Goal: Information Seeking & Learning: Learn about a topic

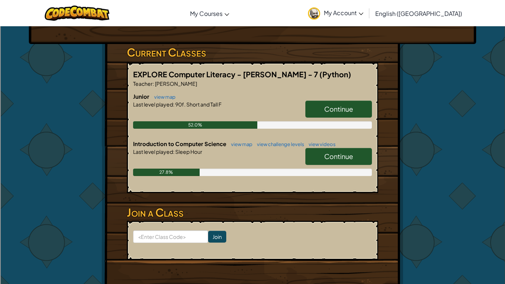
scroll to position [108, 0]
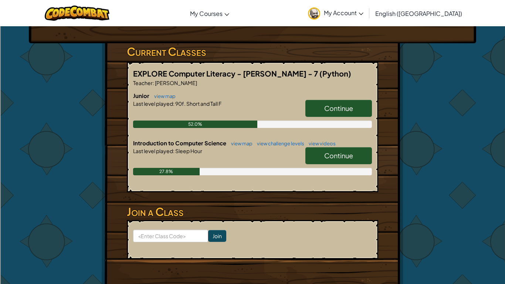
click at [359, 160] on link "Continue" at bounding box center [338, 155] width 67 height 17
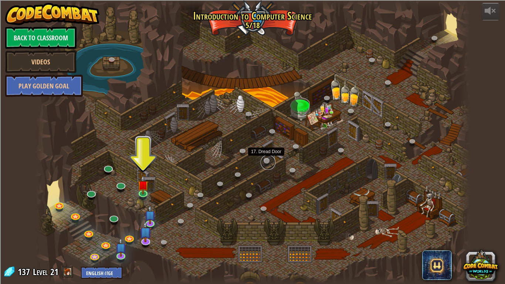
click at [269, 162] on link at bounding box center [267, 162] width 15 height 15
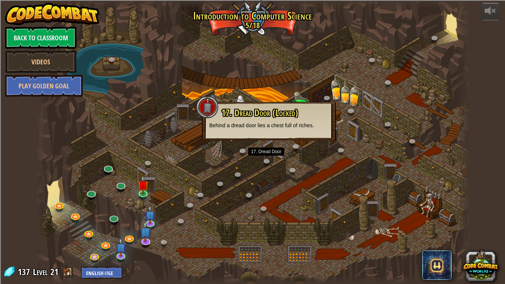
click at [270, 153] on div at bounding box center [252, 142] width 434 height 284
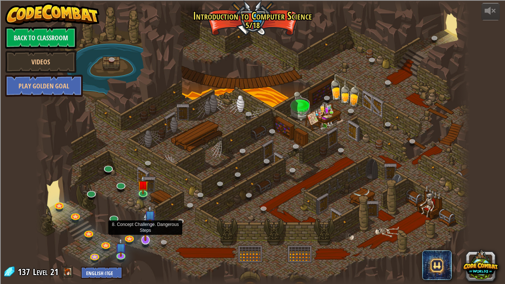
click at [151, 222] on img at bounding box center [145, 226] width 12 height 28
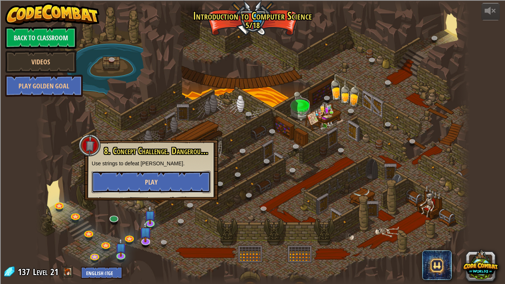
click at [183, 178] on button "Play" at bounding box center [151, 182] width 119 height 22
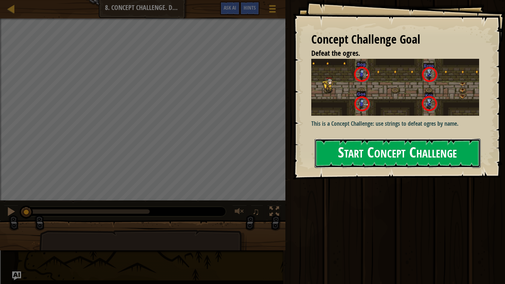
click at [355, 151] on button "Start Concept Challenge" at bounding box center [397, 153] width 166 height 29
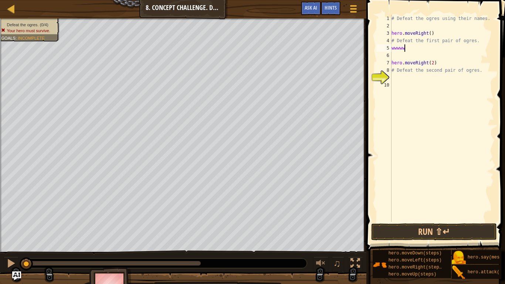
scroll to position [3, 1]
type textarea "w"
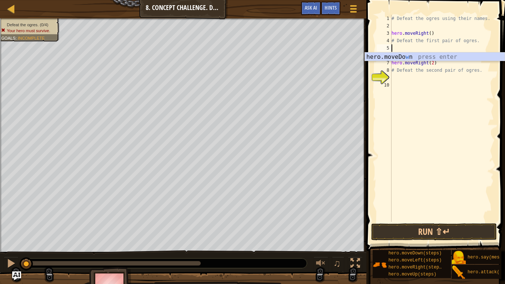
scroll to position [3, 0]
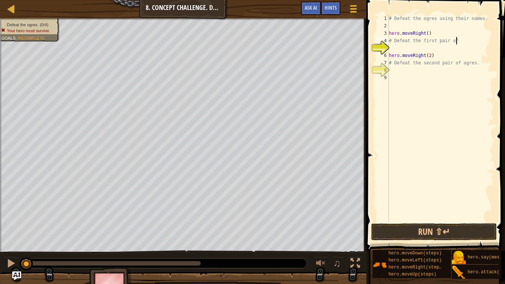
click at [478, 62] on div "# Defeat the ogres using their names. hero . moveRight ( ) # Defeat the first p…" at bounding box center [440, 126] width 106 height 222
type textarea "#"
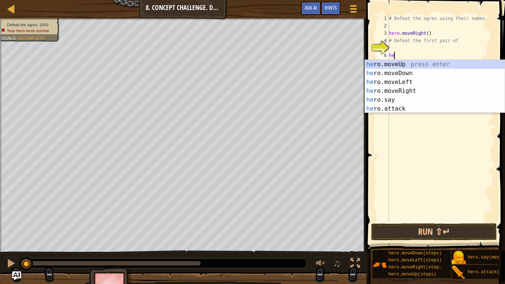
type textarea "h"
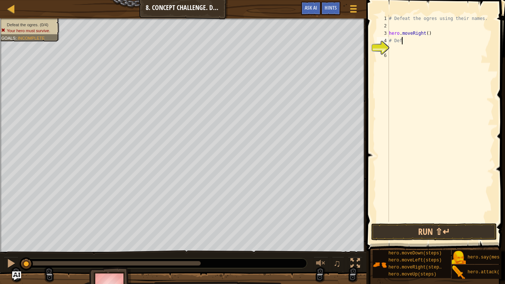
type textarea "#"
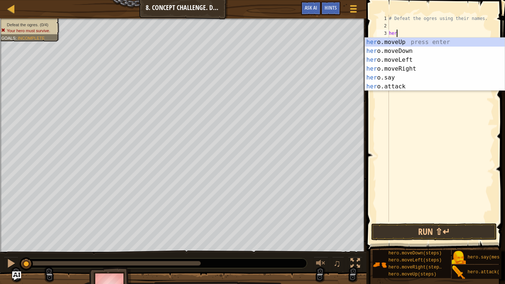
type textarea "h"
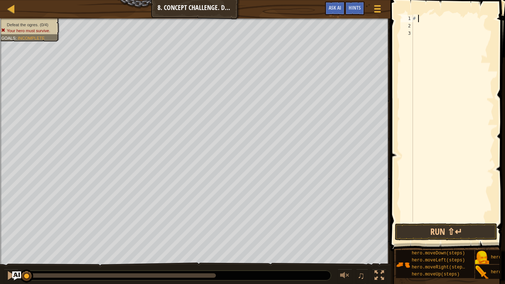
type textarea "#"
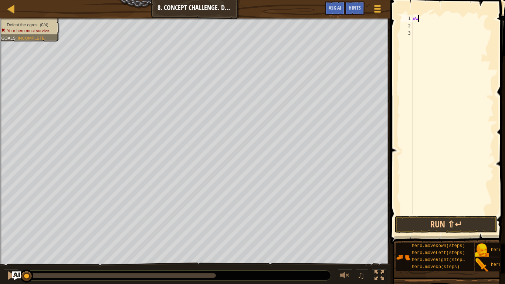
scroll to position [3, 0]
type textarea "w"
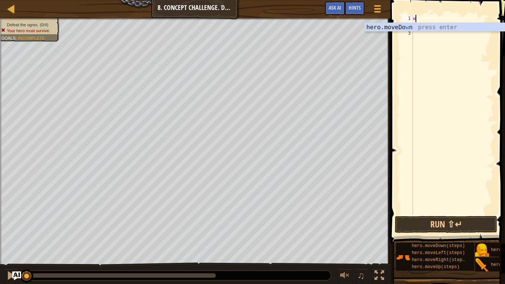
scroll to position [3, 0]
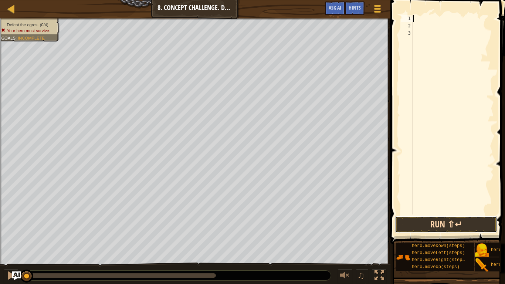
click at [473, 228] on button "Run ⇧↵" at bounding box center [446, 224] width 102 height 17
click at [471, 224] on button "Running" at bounding box center [446, 224] width 102 height 17
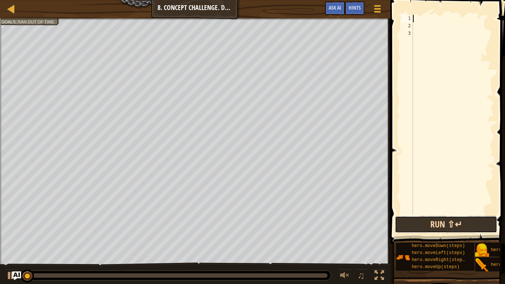
click at [470, 222] on button "Run ⇧↵" at bounding box center [446, 224] width 102 height 17
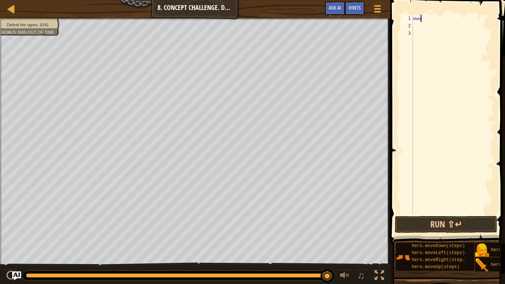
type textarea "w"
type textarea "f"
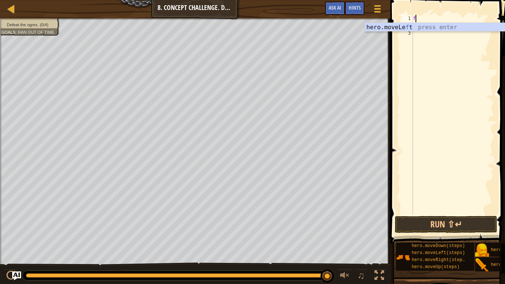
scroll to position [3, 0]
